Goal: Task Accomplishment & Management: Complete application form

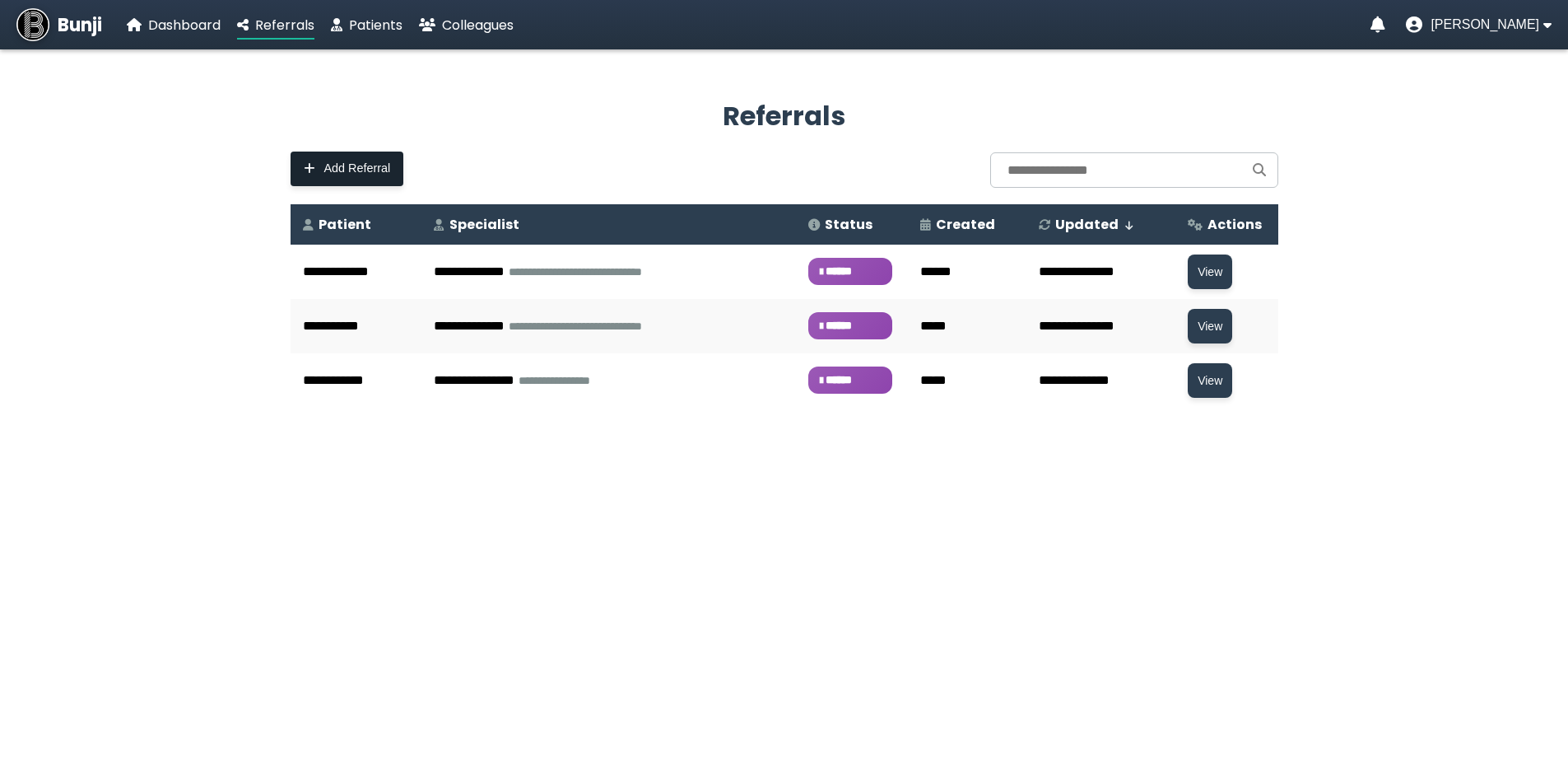
click at [357, 174] on span "Add Referral" at bounding box center [357, 168] width 66 height 14
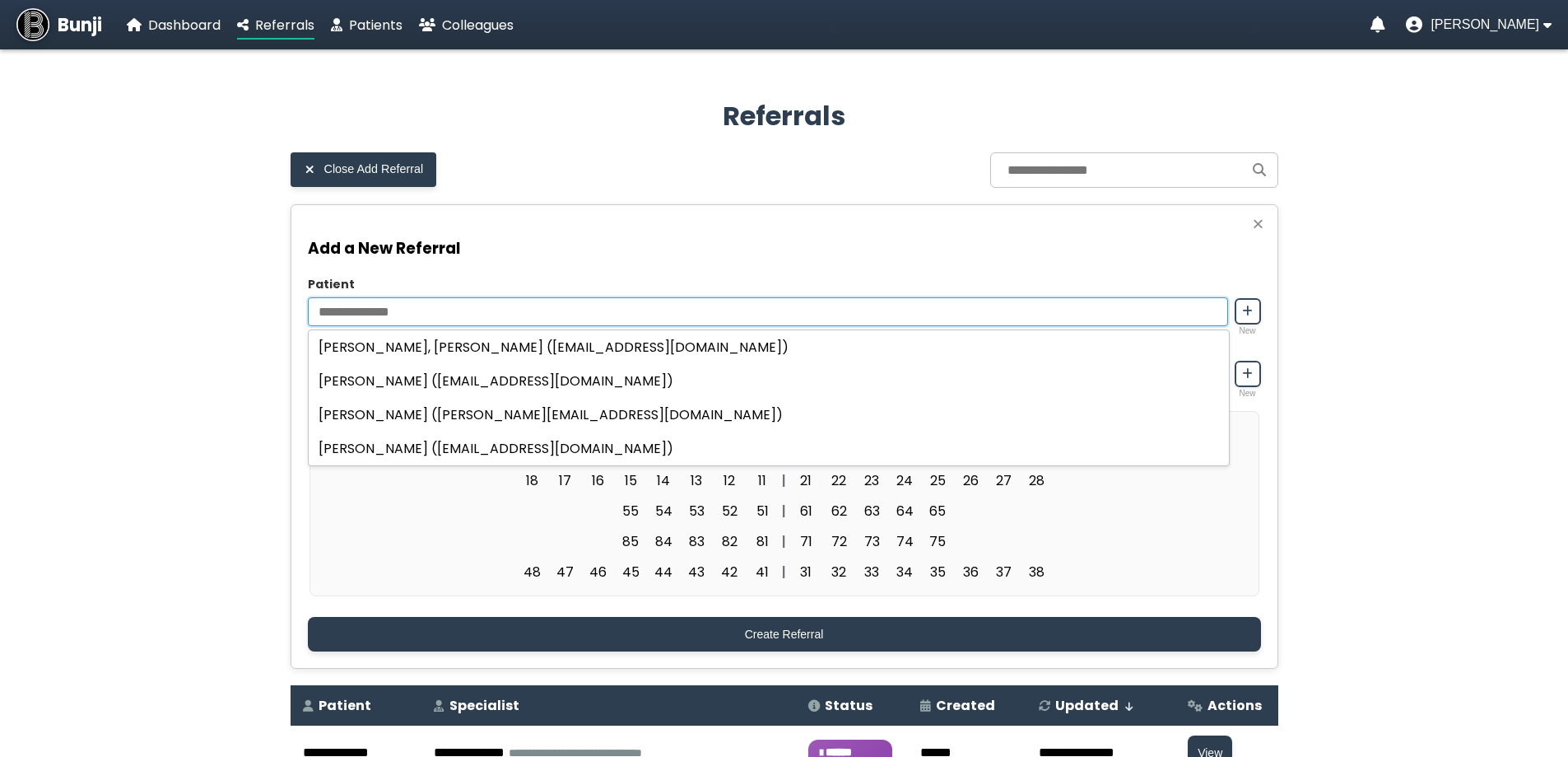
click at [452, 311] on input "Patient" at bounding box center [768, 312] width 921 height 29
click at [448, 376] on div "[PERSON_NAME] ([EMAIL_ADDRESS][DOMAIN_NAME])" at bounding box center [769, 381] width 921 height 34
type input "**********"
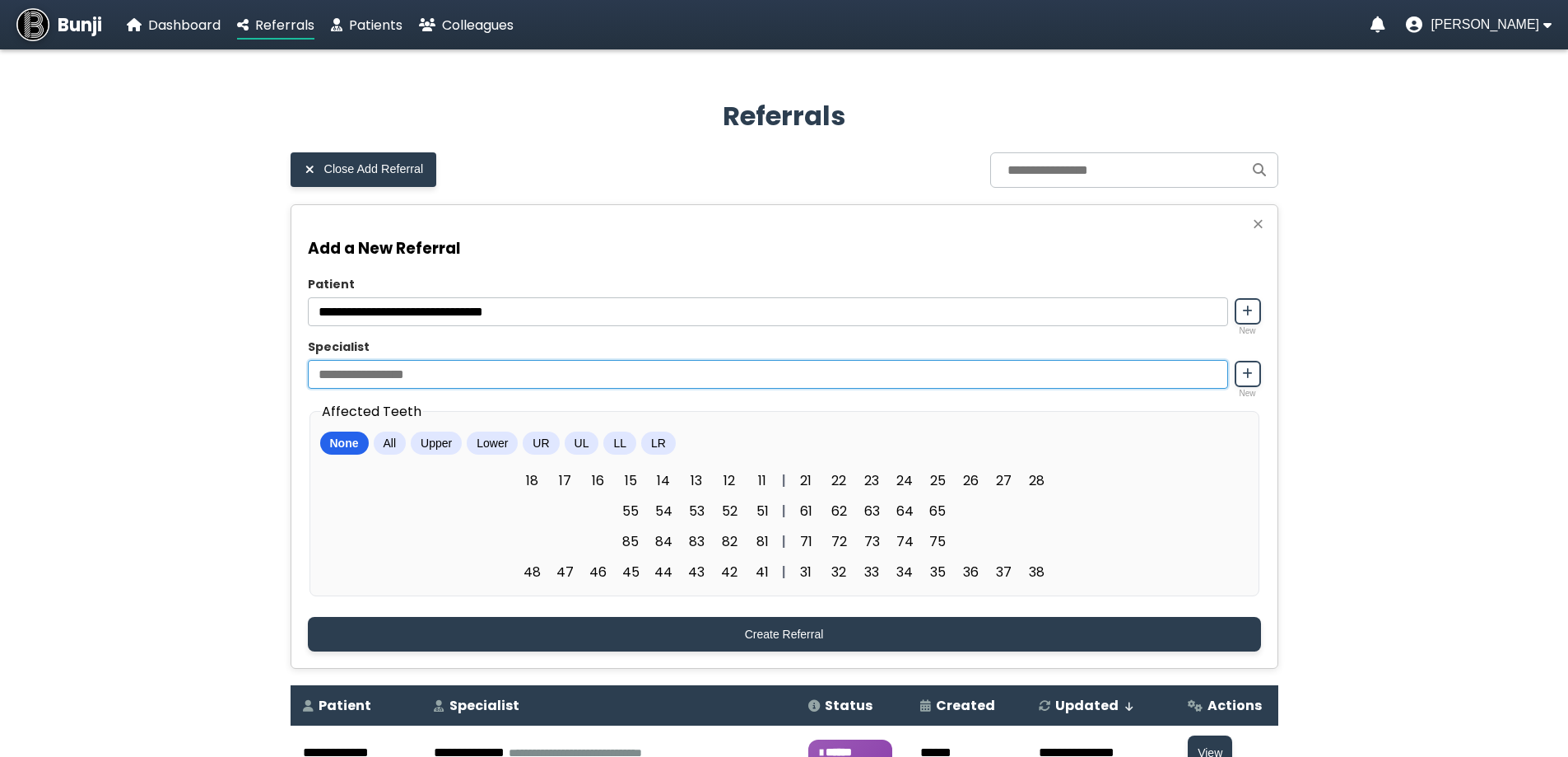
click at [451, 371] on input "Specialist" at bounding box center [768, 374] width 921 height 29
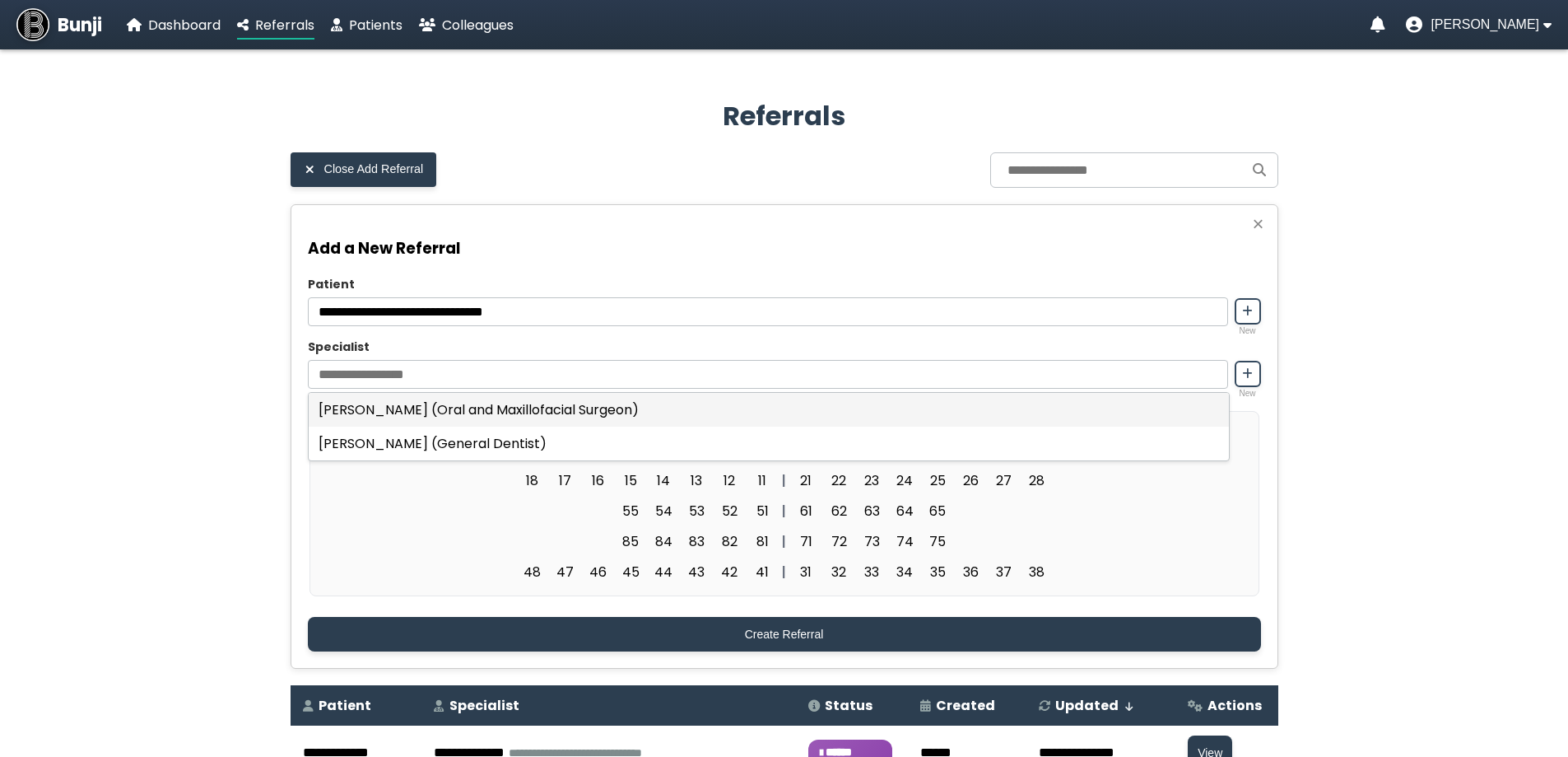
click at [458, 412] on div "[PERSON_NAME] (Oral and Maxillofacial Surgeon)" at bounding box center [769, 410] width 921 height 34
type input "**********"
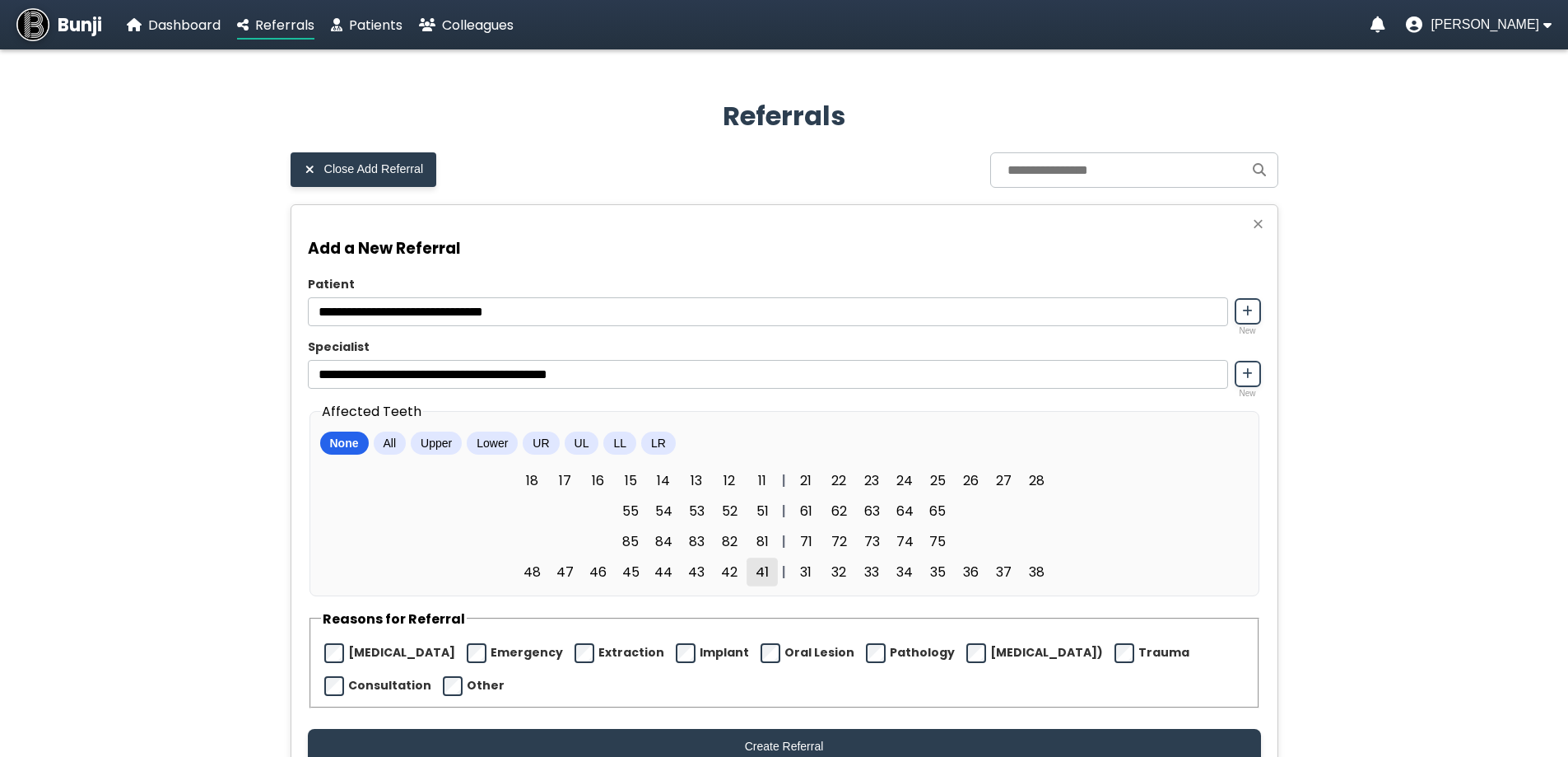
scroll to position [82, 0]
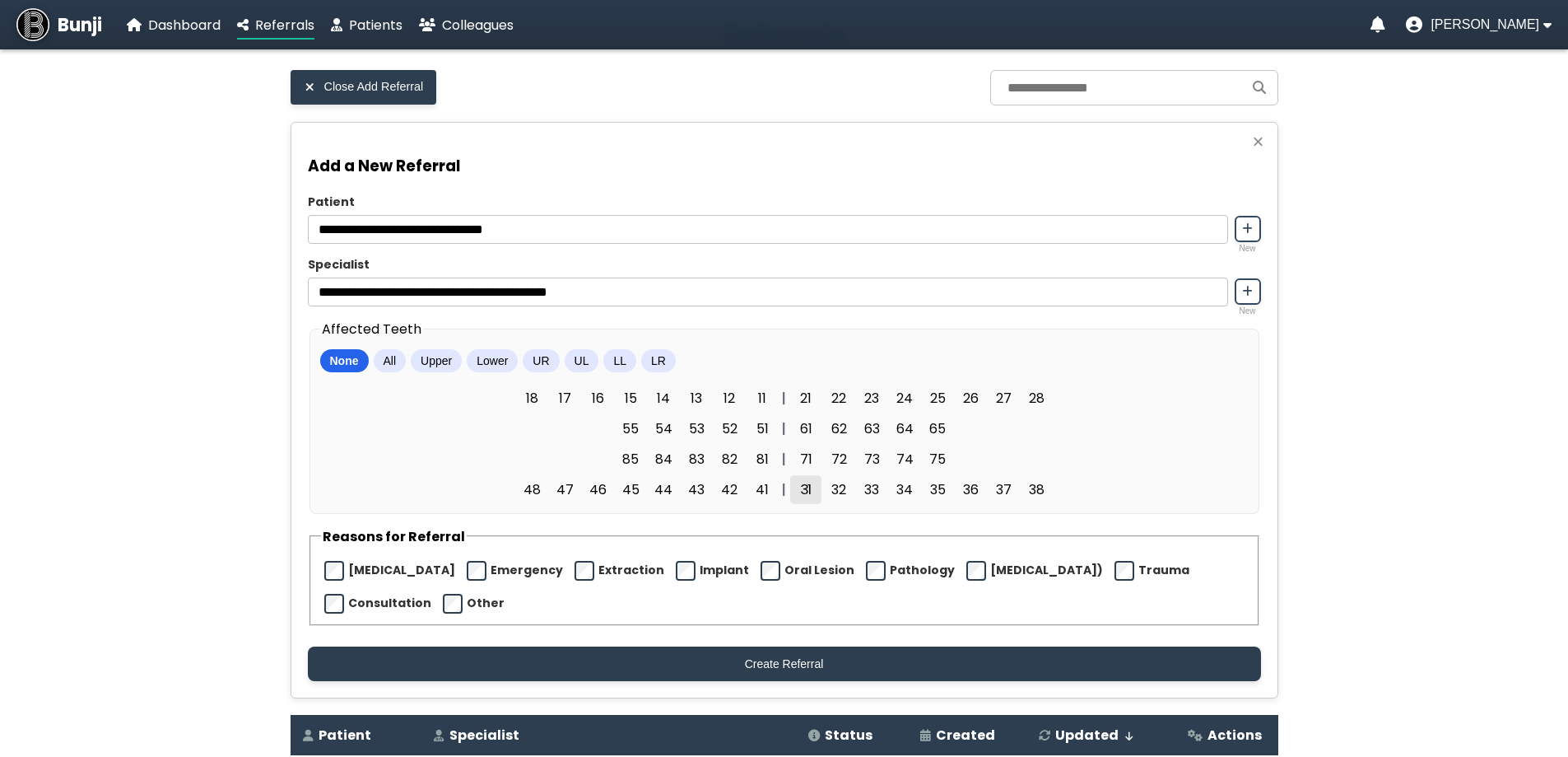
click at [801, 493] on span "31" at bounding box center [806, 489] width 31 height 29
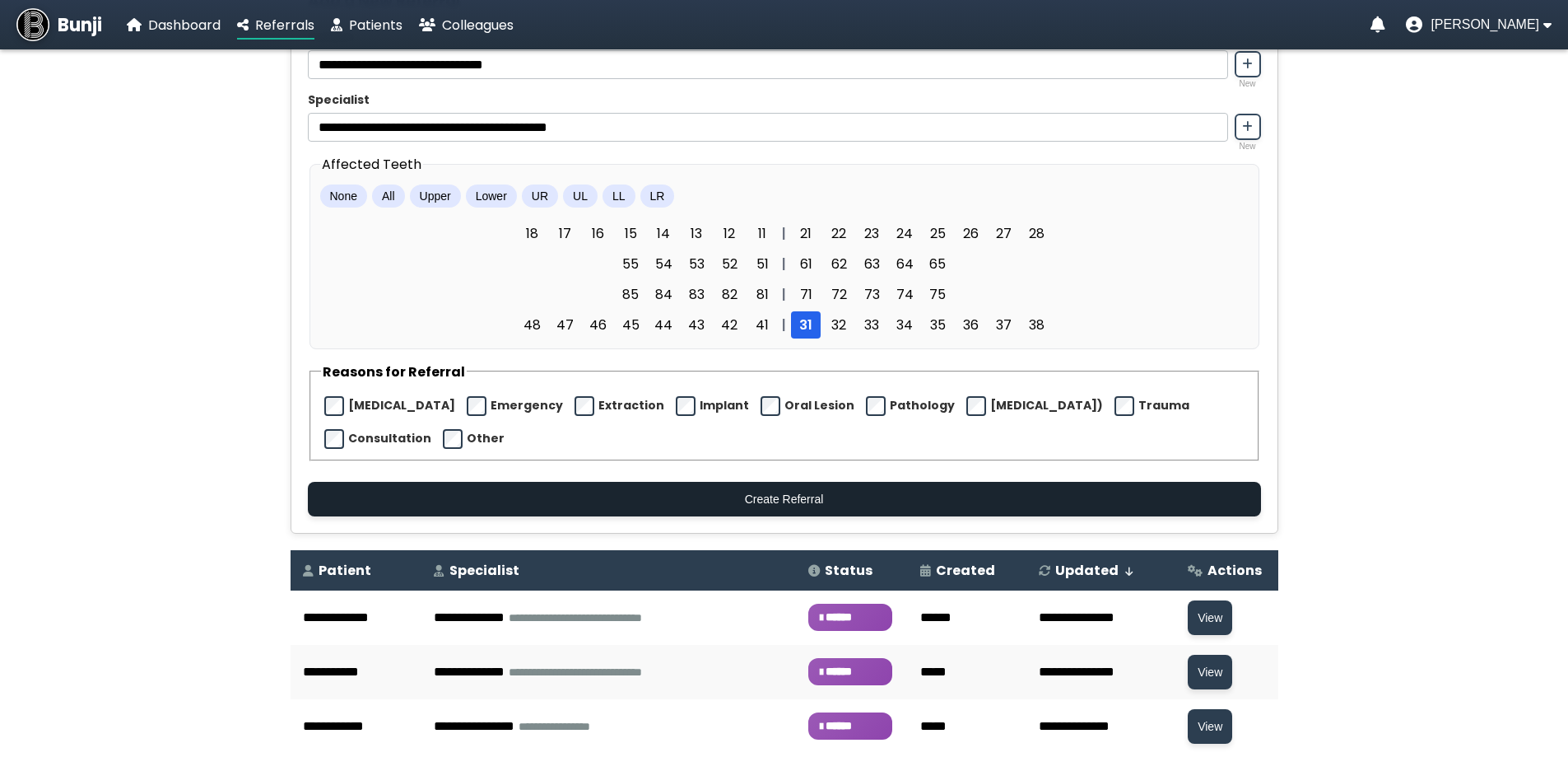
drag, startPoint x: 749, startPoint y: 501, endPoint x: 846, endPoint y: 548, distance: 107.8
click at [750, 500] on button "Create Referral" at bounding box center [784, 499] width 954 height 35
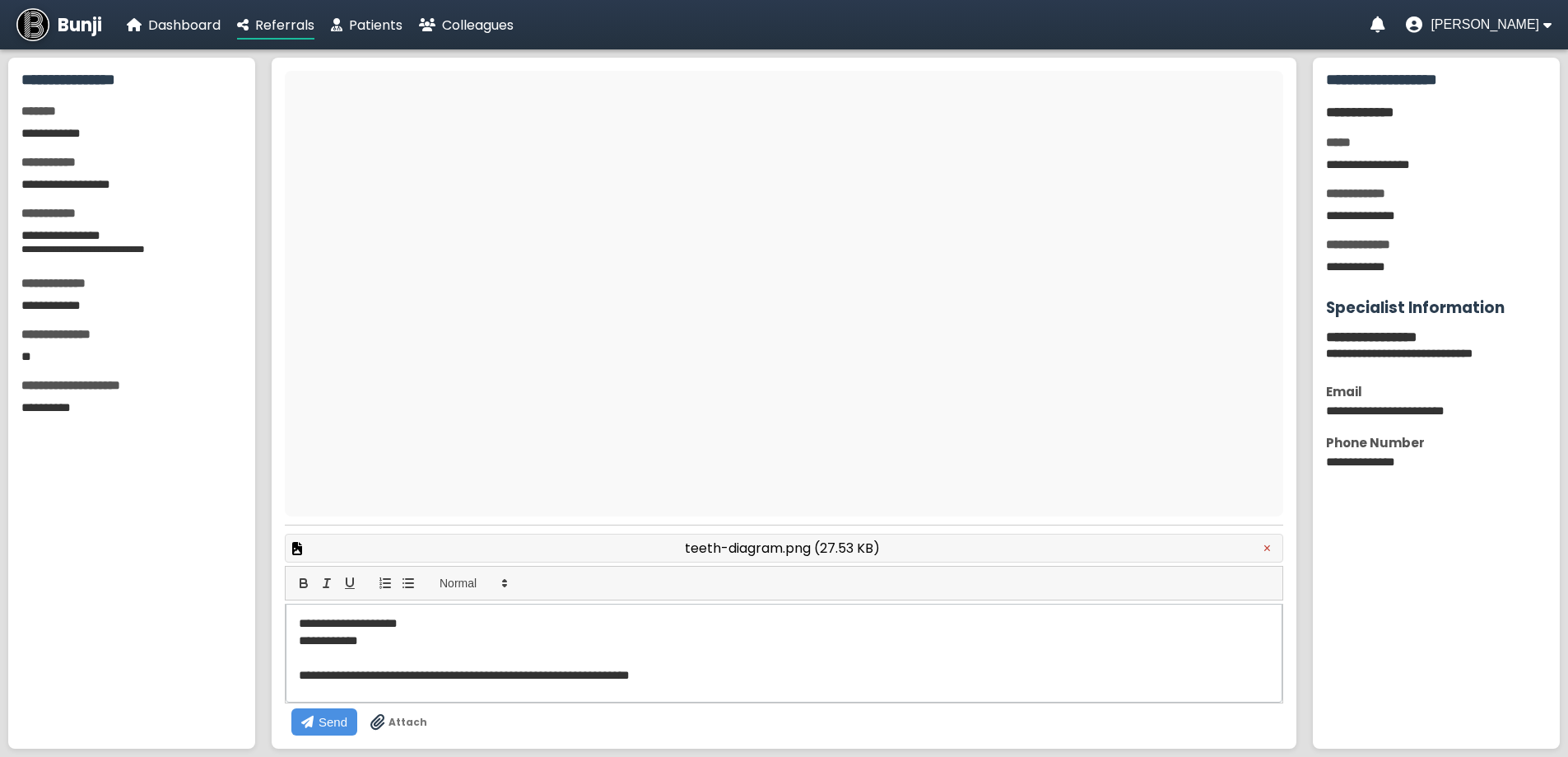
click at [427, 715] on span "Attach" at bounding box center [407, 722] width 39 height 15
click at [0, 0] on input "Attach" at bounding box center [0, 0] width 0 height 0
click at [427, 715] on span "Attach" at bounding box center [407, 722] width 39 height 15
click at [0, 0] on input "Attach" at bounding box center [0, 0] width 0 height 0
click at [416, 649] on p "**********" at bounding box center [715, 640] width 832 height 17
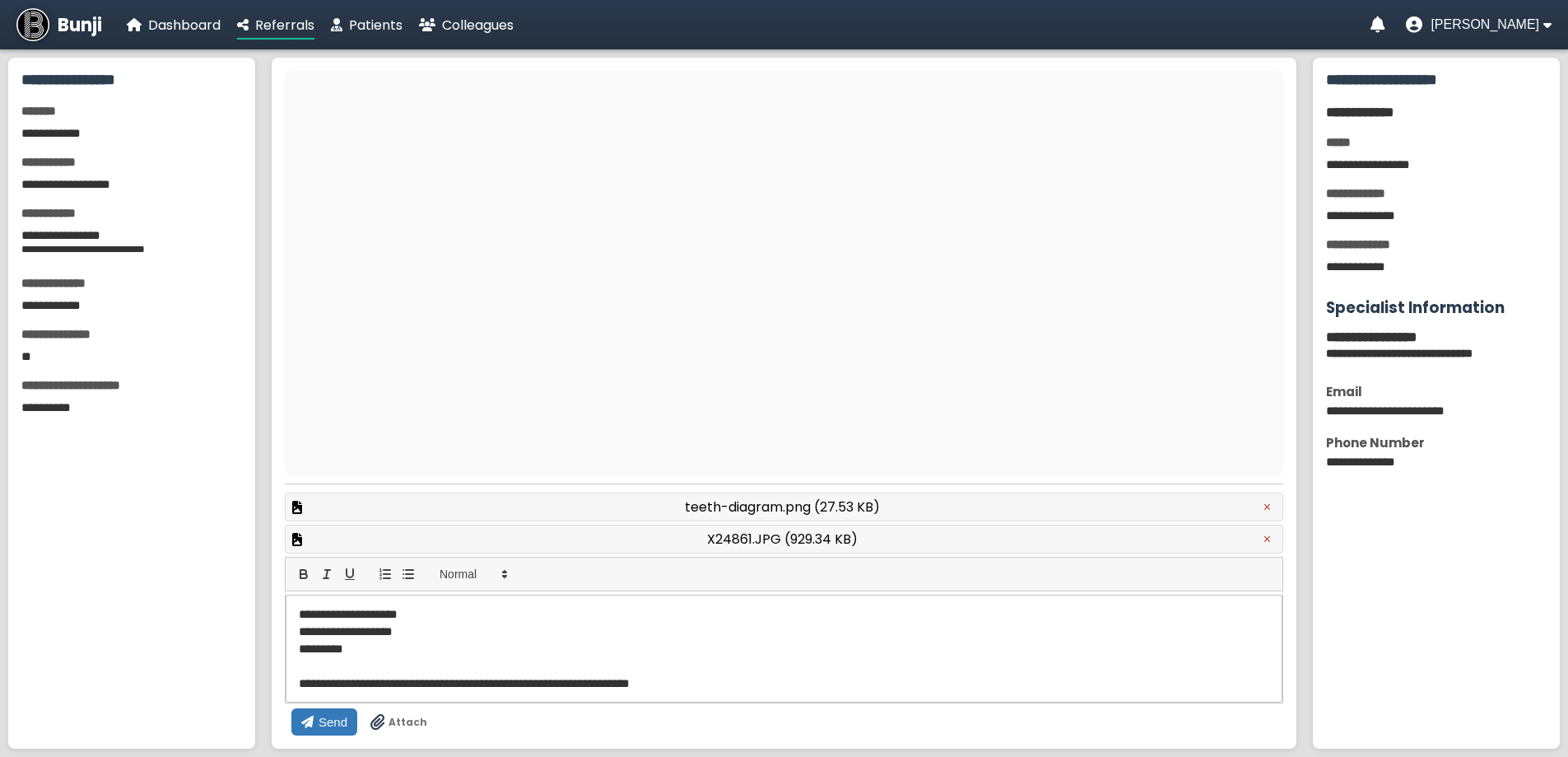
click at [347, 715] on span "Send" at bounding box center [333, 722] width 29 height 14
